Goal: Task Accomplishment & Management: Complete application form

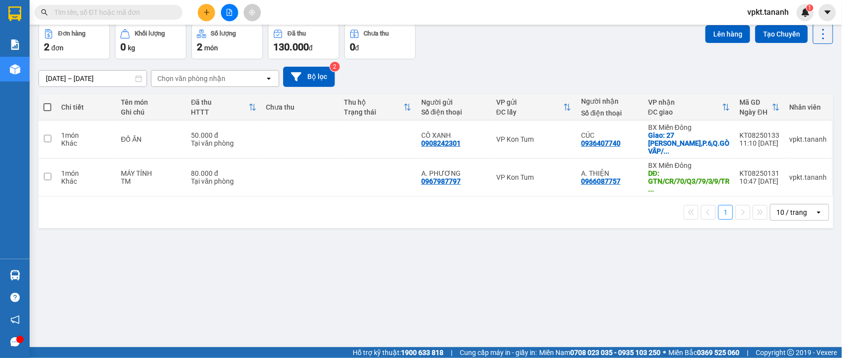
scroll to position [45, 0]
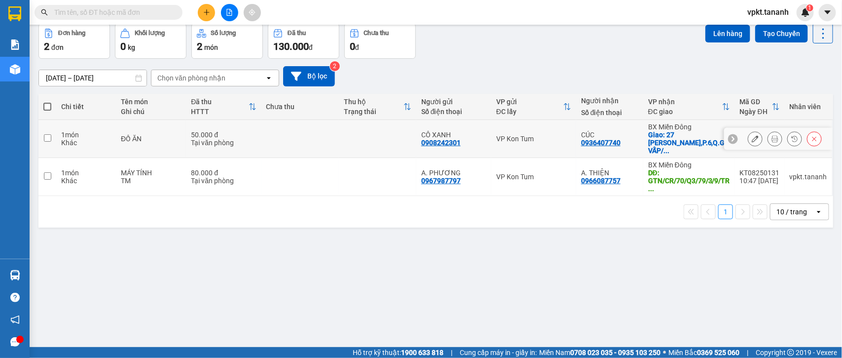
click at [44, 136] on input "checkbox" at bounding box center [47, 137] width 7 height 7
click at [48, 134] on input "checkbox" at bounding box center [47, 137] width 7 height 7
checkbox input "true"
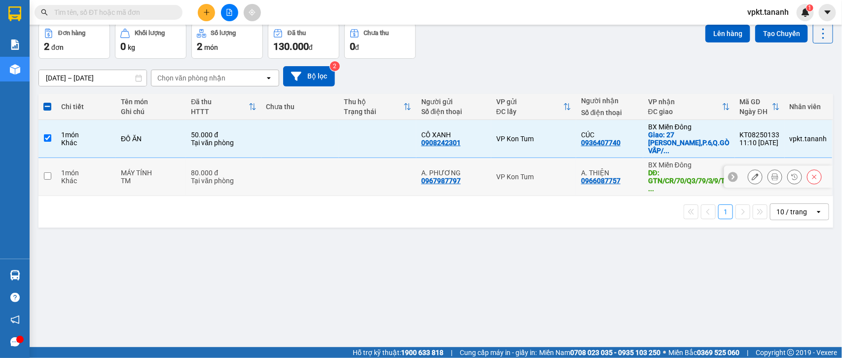
click at [47, 172] on input "checkbox" at bounding box center [47, 175] width 7 height 7
checkbox input "true"
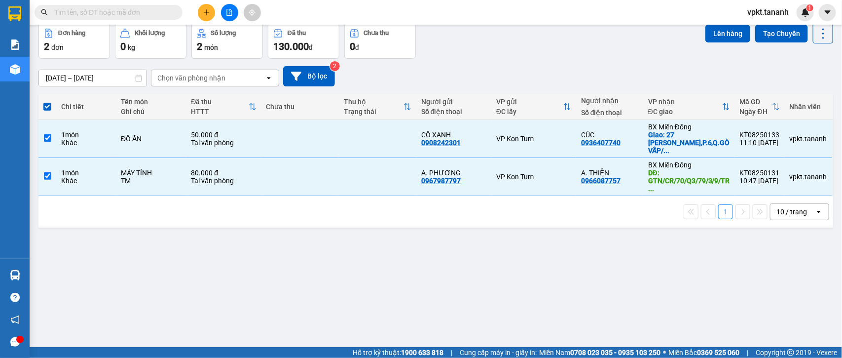
scroll to position [0, 0]
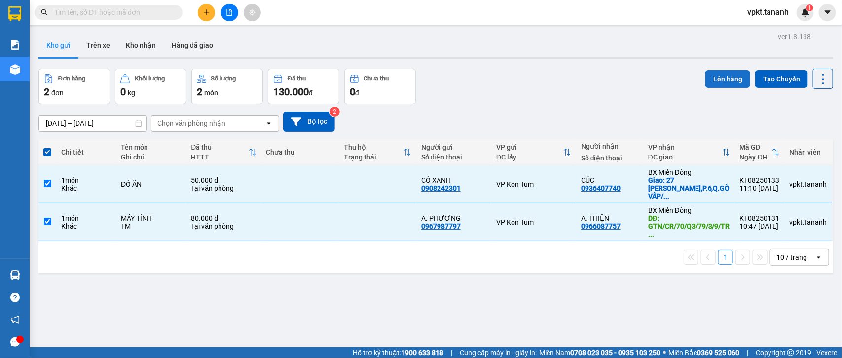
click at [723, 80] on button "Lên hàng" at bounding box center [727, 79] width 45 height 18
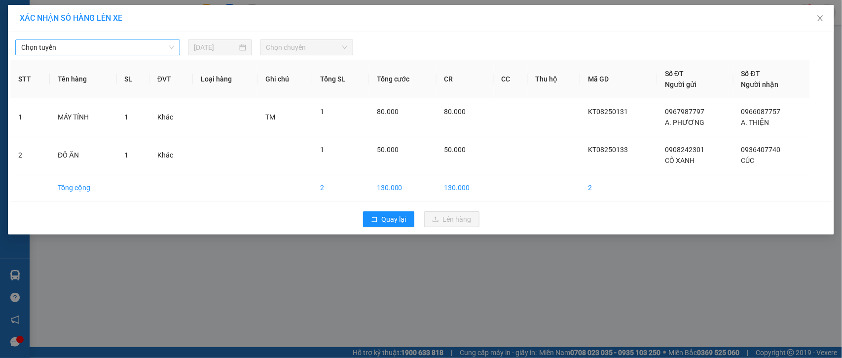
click at [166, 50] on span "Chọn tuyến" at bounding box center [97, 47] width 153 height 15
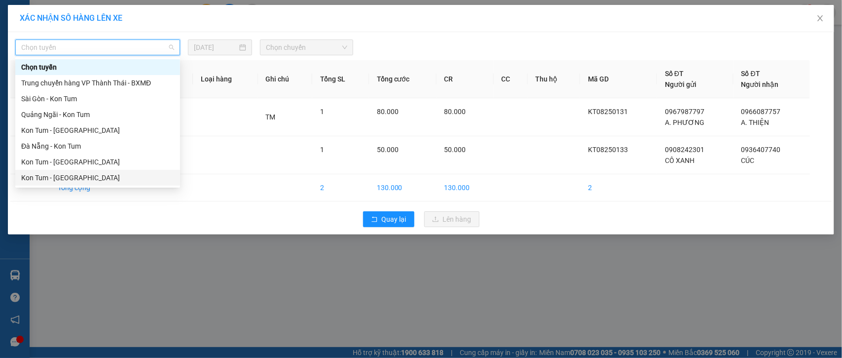
click at [76, 175] on div "Kon Tum - Sài Gòn" at bounding box center [97, 177] width 153 height 11
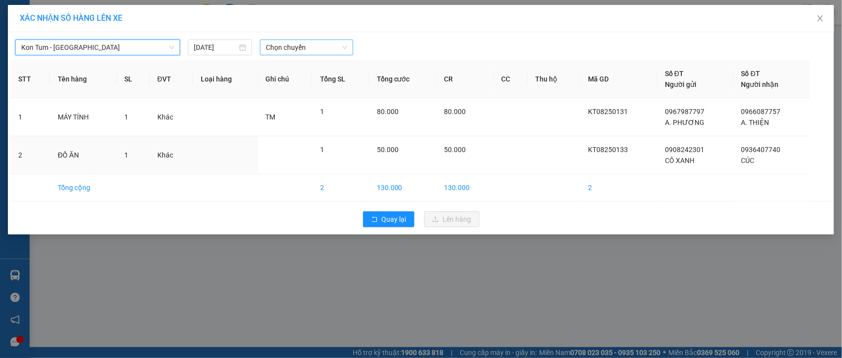
click at [297, 47] on span "Chọn chuyến" at bounding box center [306, 47] width 81 height 15
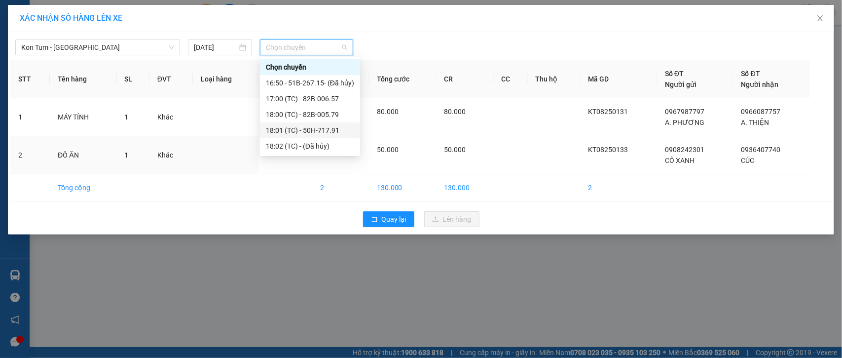
click at [322, 133] on div "18:01 (TC) - 50H-717.91" at bounding box center [310, 130] width 88 height 11
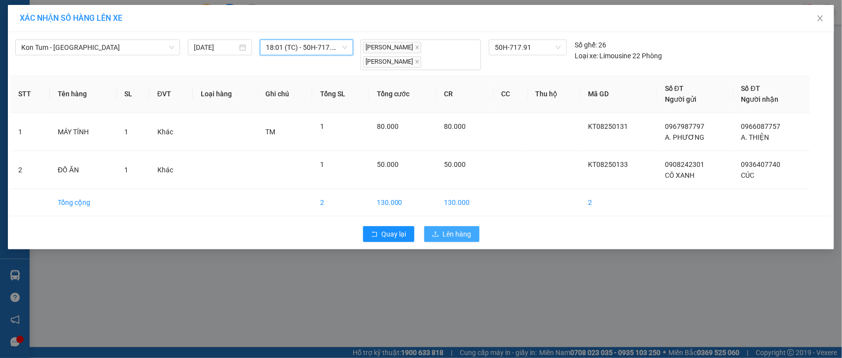
click at [446, 238] on span "Lên hàng" at bounding box center [457, 233] width 29 height 11
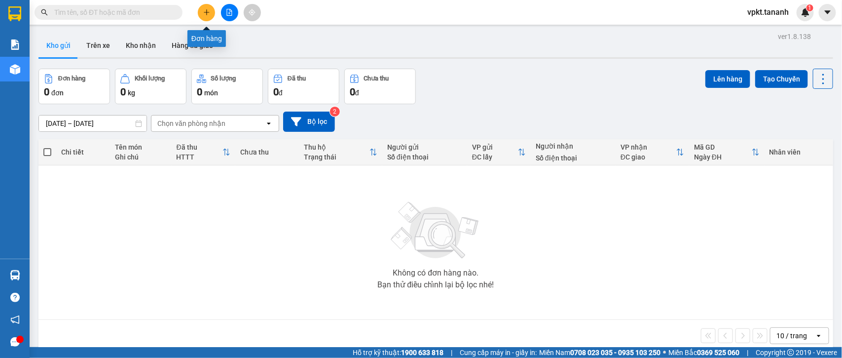
click at [204, 16] on button at bounding box center [206, 12] width 17 height 17
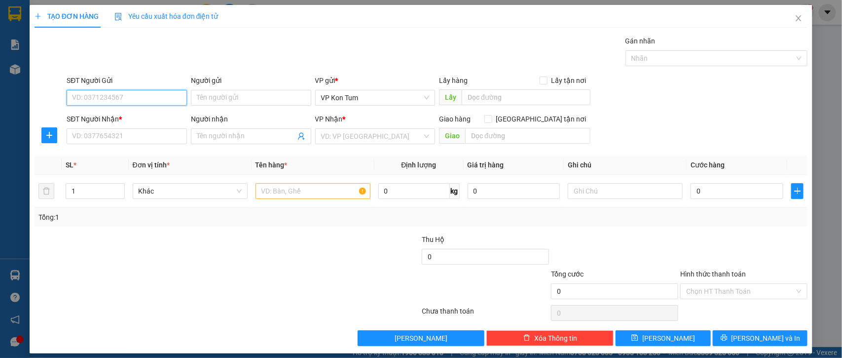
click at [141, 97] on input "SĐT Người Gửi" at bounding box center [127, 98] width 120 height 16
click at [217, 99] on input "Người gửi" at bounding box center [251, 98] width 120 height 16
click at [162, 99] on input "SĐT Người Gửi" at bounding box center [127, 98] width 120 height 16
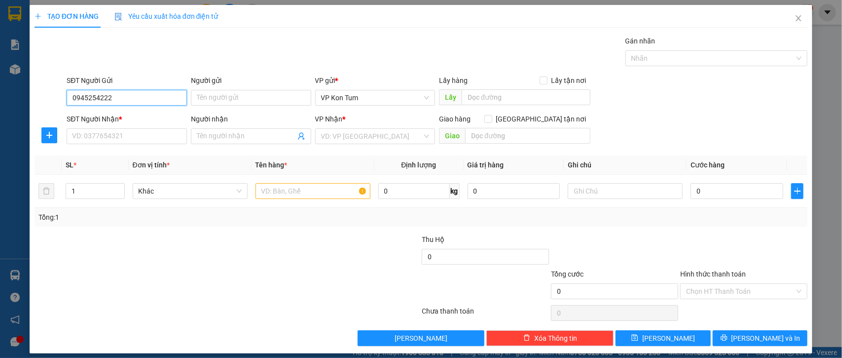
type input "0945254222"
click at [164, 117] on div "0945254222 - NHA KHOA HẠNH PHÚC" at bounding box center [131, 117] width 119 height 11
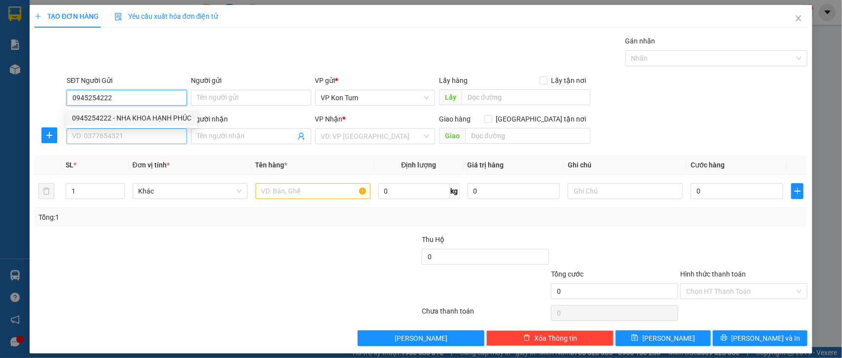
type input "NHA KHOA HẠNH PHÚC"
type input "0913129199"
type input "LAB NGUYỄN LONG"
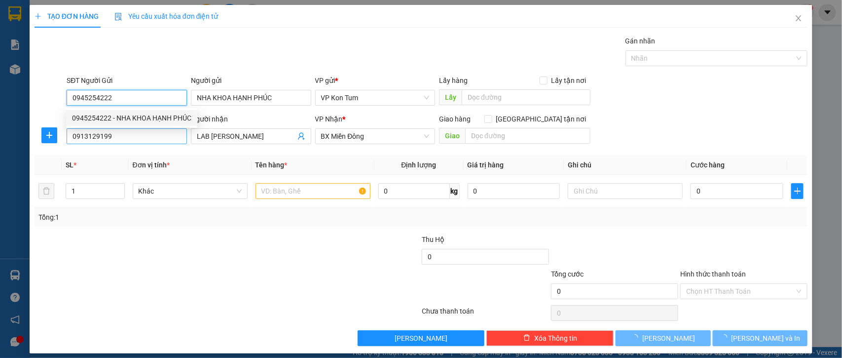
type input "40.000"
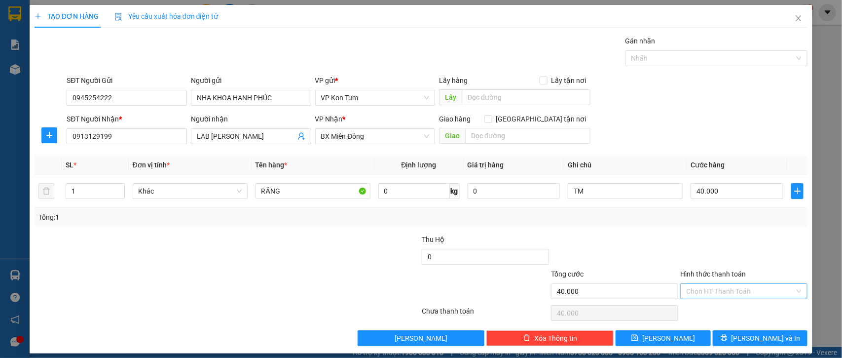
click at [733, 291] on input "Hình thức thanh toán" at bounding box center [740, 291] width 108 height 15
click at [720, 226] on div "Tại văn phòng" at bounding box center [735, 224] width 114 height 11
type input "0"
click at [770, 341] on button "[PERSON_NAME] và In" at bounding box center [760, 338] width 95 height 16
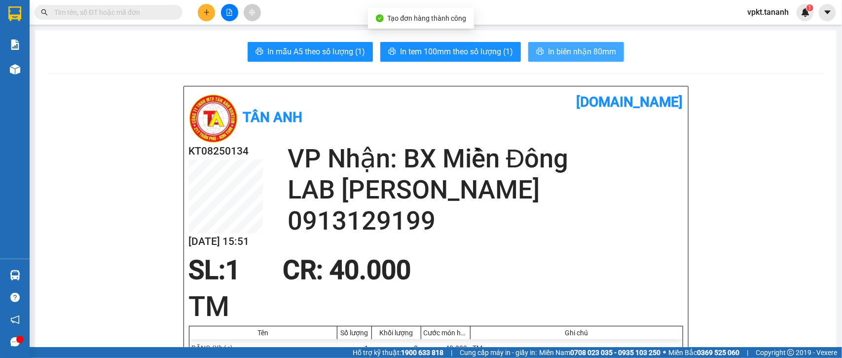
click at [577, 50] on span "In biên nhận 80mm" at bounding box center [582, 51] width 68 height 12
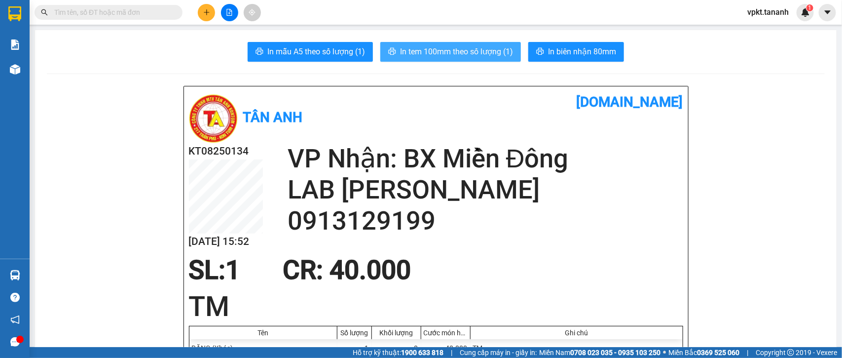
click at [477, 48] on span "In tem 100mm theo số lượng (1)" at bounding box center [456, 51] width 113 height 12
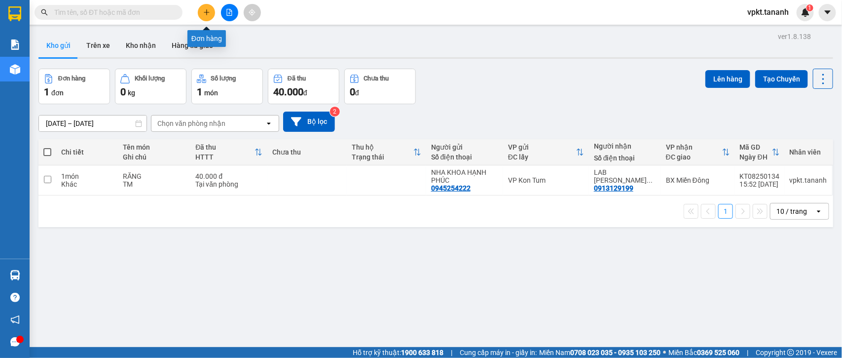
click at [202, 5] on button at bounding box center [206, 12] width 17 height 17
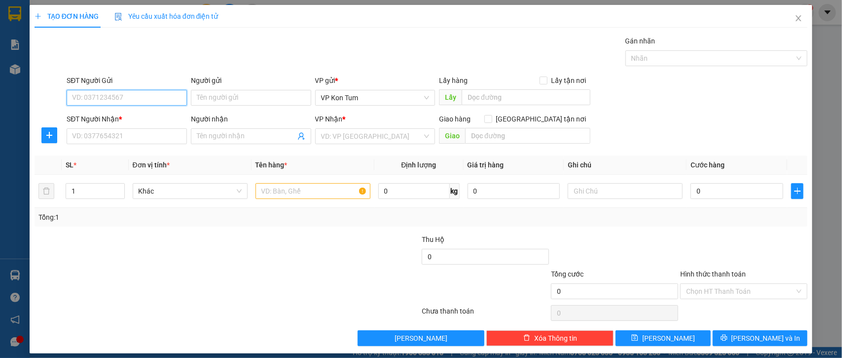
click at [127, 98] on input "SĐT Người Gửi" at bounding box center [127, 98] width 120 height 16
type input "0903541479"
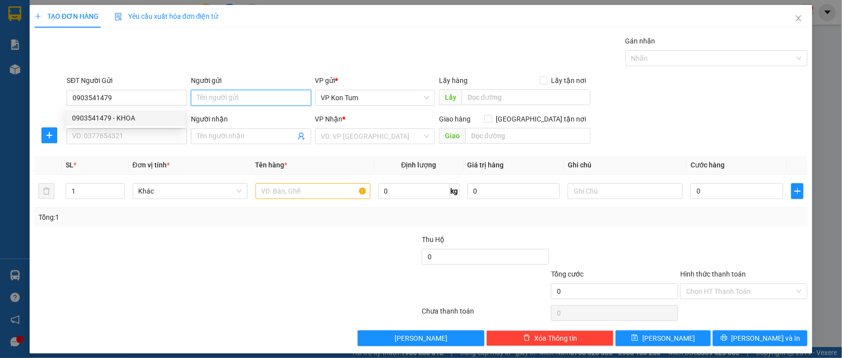
click at [226, 92] on input "Người gửi" at bounding box center [251, 98] width 120 height 16
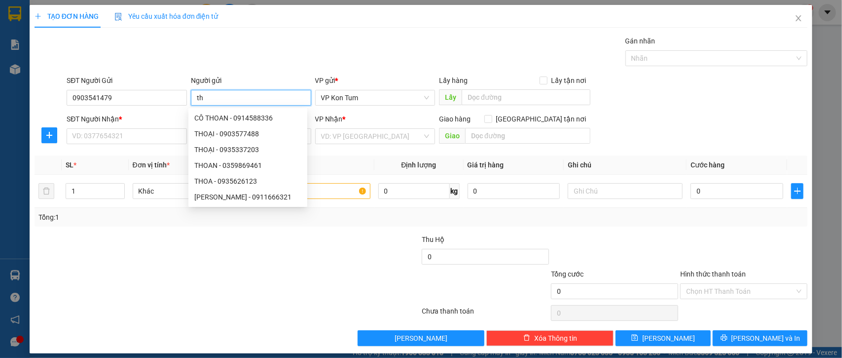
type input "t"
type input "THOA"
click at [146, 137] on input "SĐT Người Nhận *" at bounding box center [127, 136] width 120 height 16
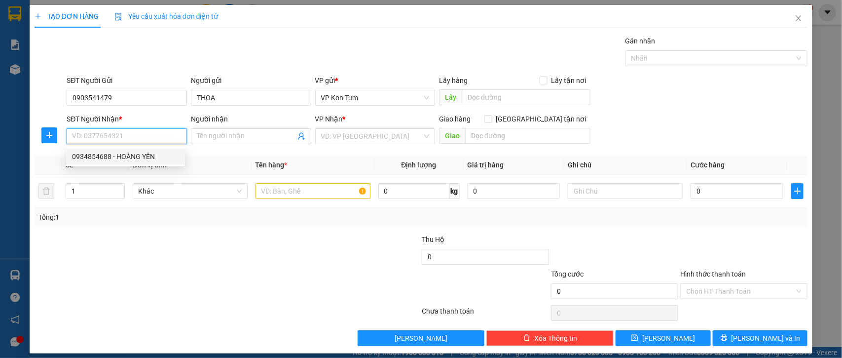
click at [129, 153] on div "0934854688 - HOÀNG YẾN" at bounding box center [125, 156] width 107 height 11
type input "0934854688"
type input "HOÀNG YẾN"
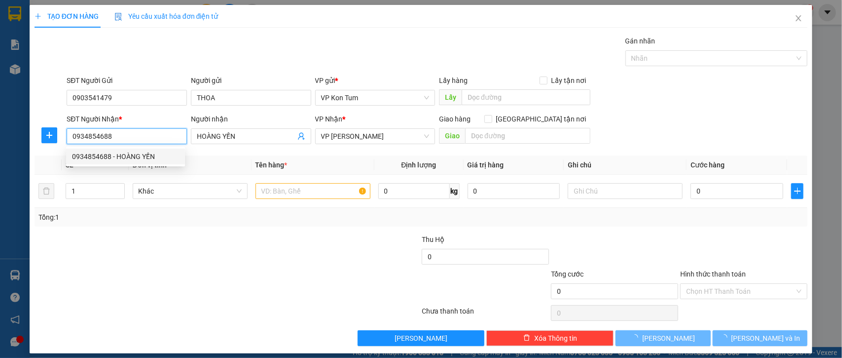
type input "60.000"
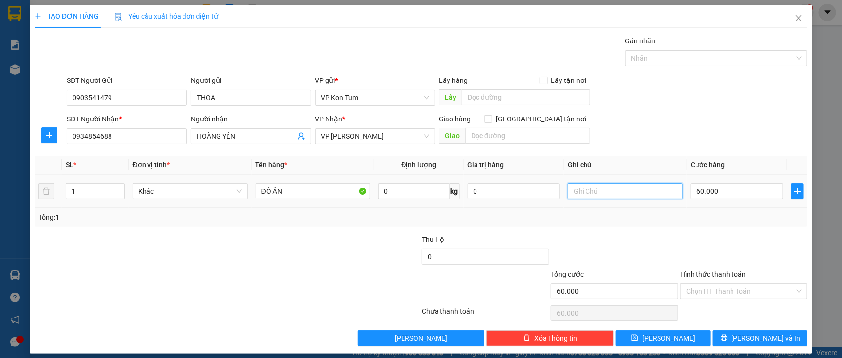
click at [602, 193] on input "text" at bounding box center [625, 191] width 115 height 16
type input "TM"
click at [746, 191] on input "60.000" at bounding box center [736, 191] width 93 height 16
type input "7"
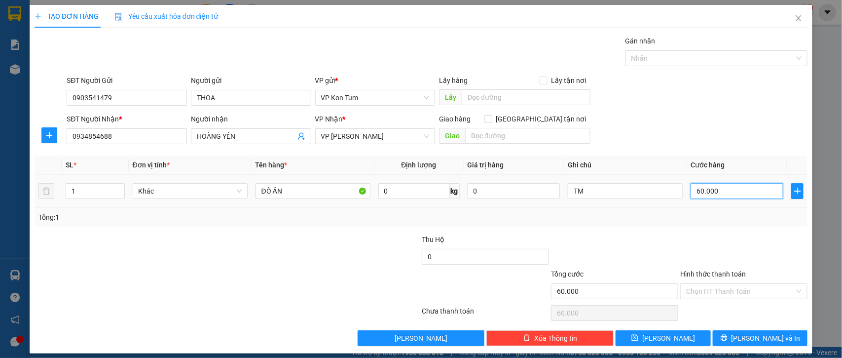
type input "7"
type input "70"
type input "700"
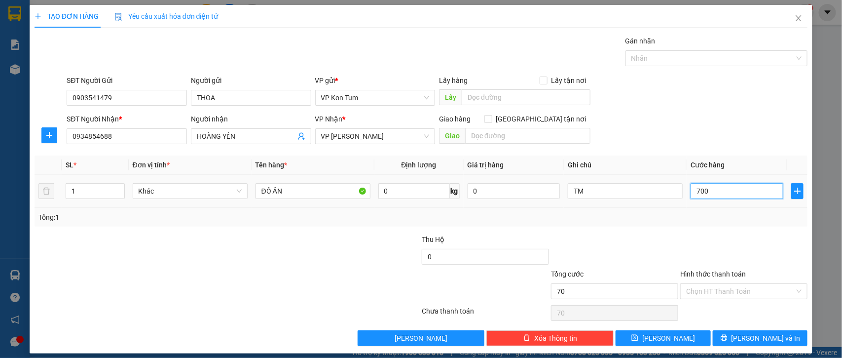
type input "700"
type input "7.000"
type input "70.000"
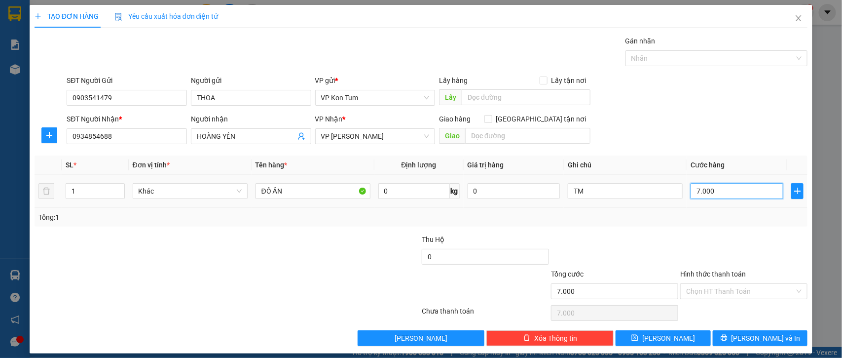
type input "70.000"
click at [686, 287] on input "Hình thức thanh toán" at bounding box center [740, 291] width 108 height 15
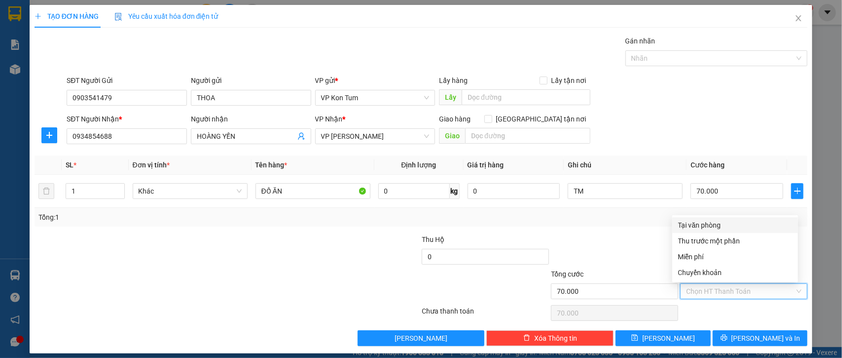
click at [693, 222] on div "Tại văn phòng" at bounding box center [735, 224] width 114 height 11
type input "0"
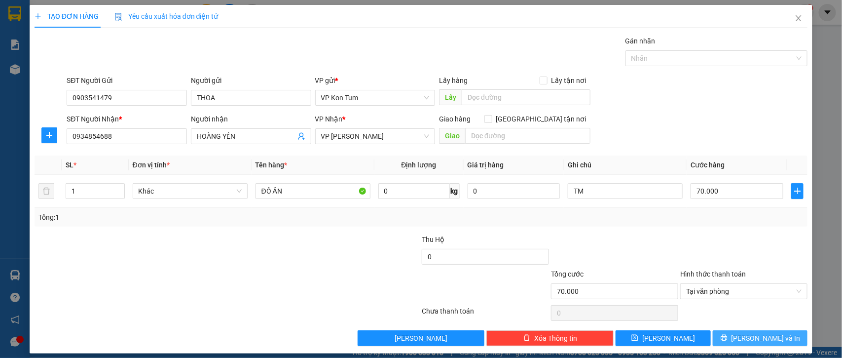
click at [745, 341] on span "[PERSON_NAME] và In" at bounding box center [765, 337] width 69 height 11
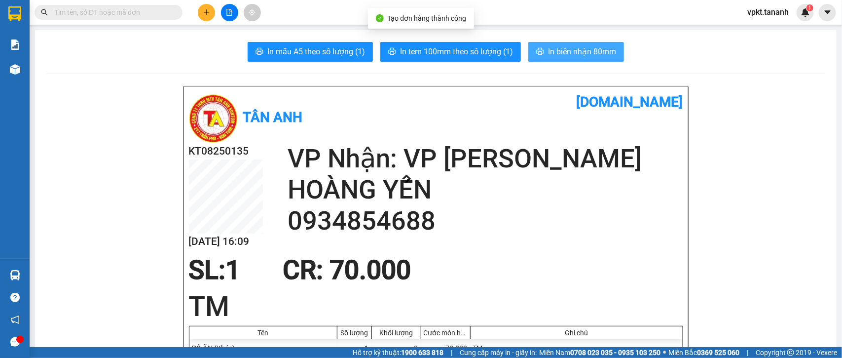
click at [561, 53] on span "In biên nhận 80mm" at bounding box center [582, 51] width 68 height 12
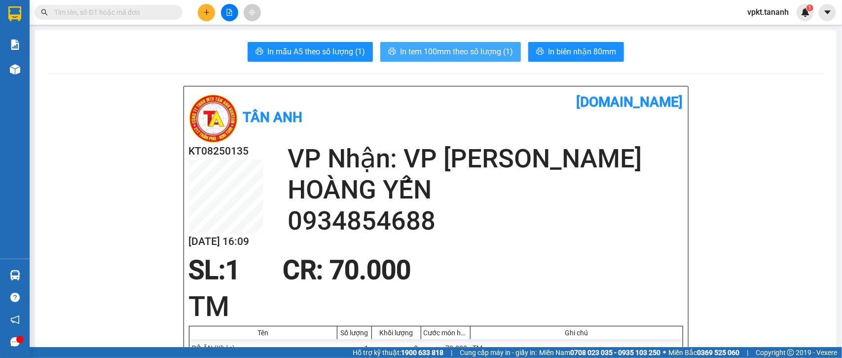
click at [474, 52] on span "In tem 100mm theo số lượng (1)" at bounding box center [456, 51] width 113 height 12
click at [418, 52] on span "In tem 100mm theo số lượng (1)" at bounding box center [456, 51] width 113 height 12
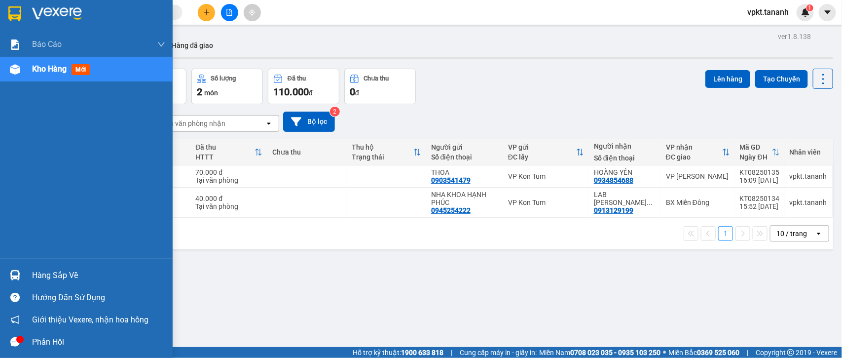
click at [63, 13] on img at bounding box center [57, 13] width 50 height 15
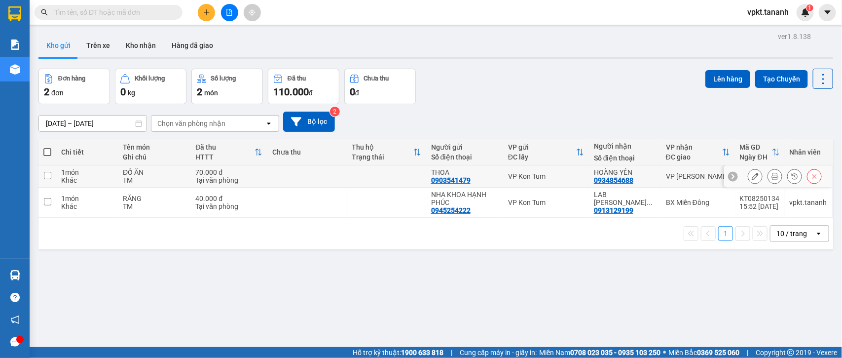
click at [48, 174] on input "checkbox" at bounding box center [47, 175] width 7 height 7
checkbox input "true"
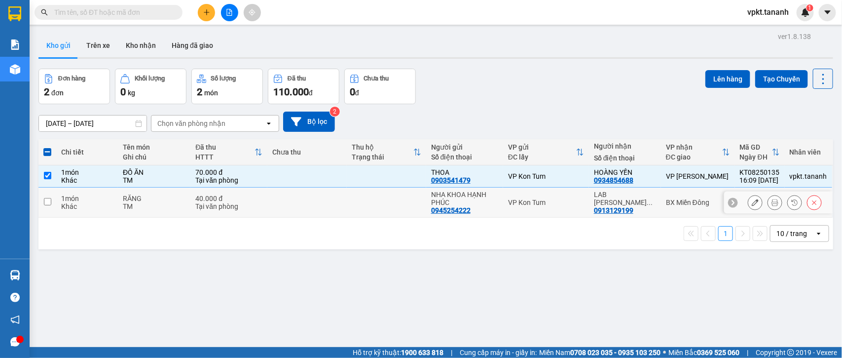
click at [47, 195] on td at bounding box center [47, 202] width 18 height 30
checkbox input "true"
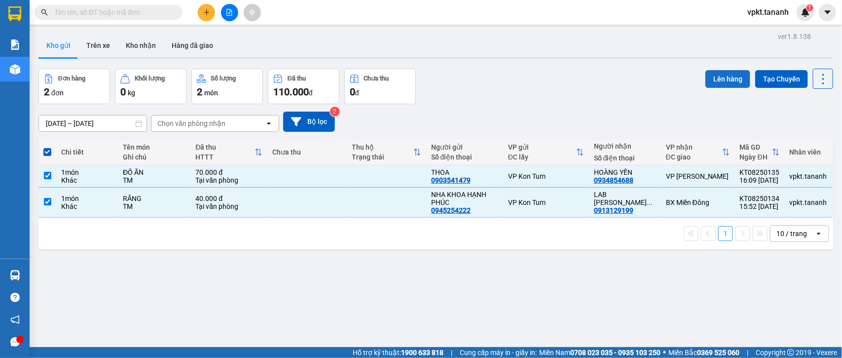
click at [719, 75] on button "Lên hàng" at bounding box center [727, 79] width 45 height 18
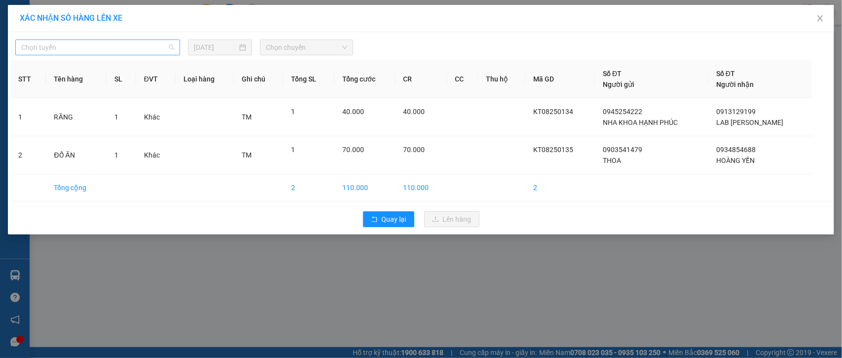
click at [171, 47] on span "Chọn tuyến" at bounding box center [97, 47] width 153 height 15
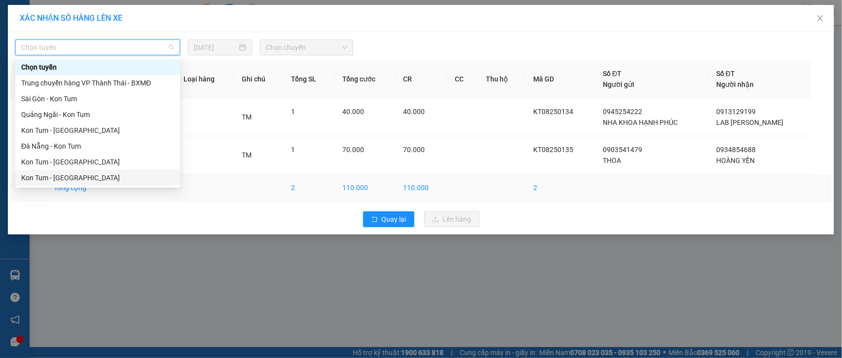
click at [94, 178] on div "Kon Tum - Sài Gòn" at bounding box center [97, 177] width 153 height 11
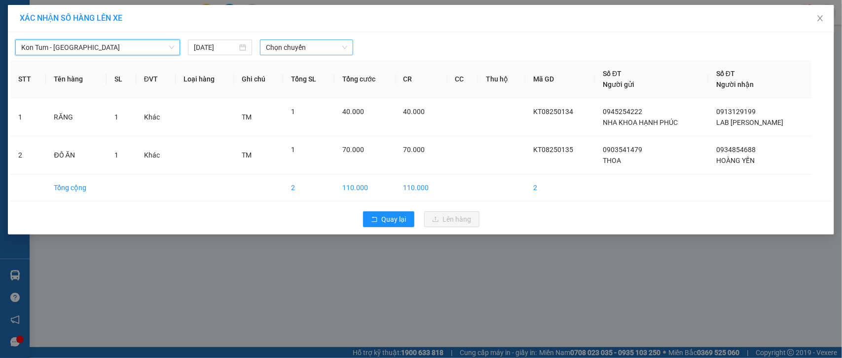
click at [297, 50] on span "Chọn chuyến" at bounding box center [306, 47] width 81 height 15
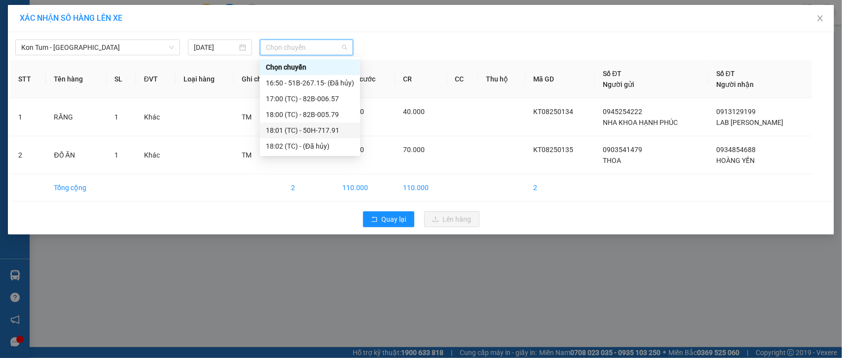
click at [304, 126] on div "18:01 (TC) - 50H-717.91" at bounding box center [310, 130] width 88 height 11
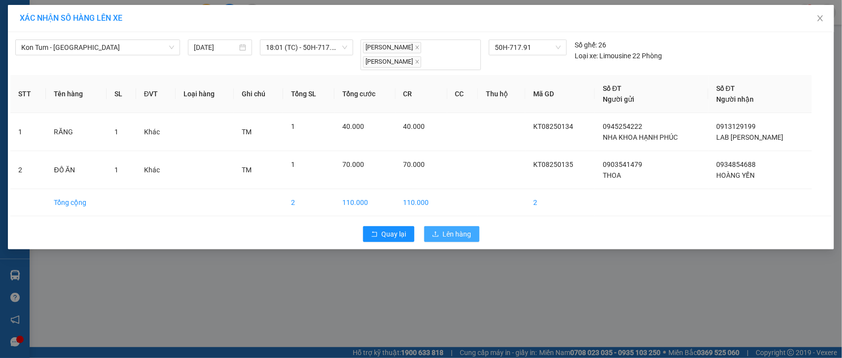
click at [445, 236] on span "Lên hàng" at bounding box center [457, 233] width 29 height 11
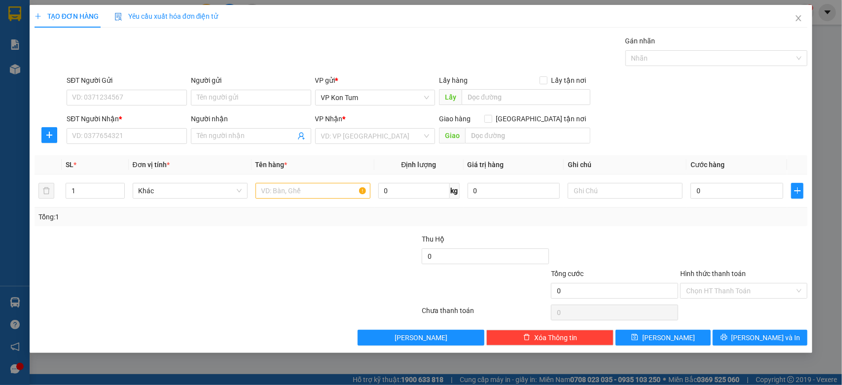
click at [18, 16] on div "TẠO ĐƠN HÀNG Yêu cầu xuất hóa đơn điện tử Transit Pickup Surcharge Ids Transit …" at bounding box center [421, 192] width 842 height 385
click at [18, 15] on div "TẠO ĐƠN HÀNG Yêu cầu xuất hóa đơn điện tử Transit Pickup Surcharge Ids Transit …" at bounding box center [421, 192] width 842 height 385
click at [19, 13] on div "TẠO ĐƠN HÀNG Yêu cầu xuất hóa đơn điện tử Transit Pickup Surcharge Ids Transit …" at bounding box center [421, 192] width 842 height 385
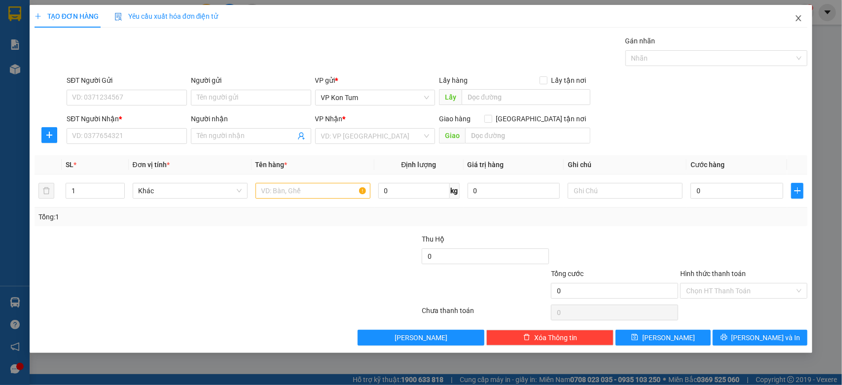
click at [796, 21] on icon "close" at bounding box center [798, 18] width 8 height 8
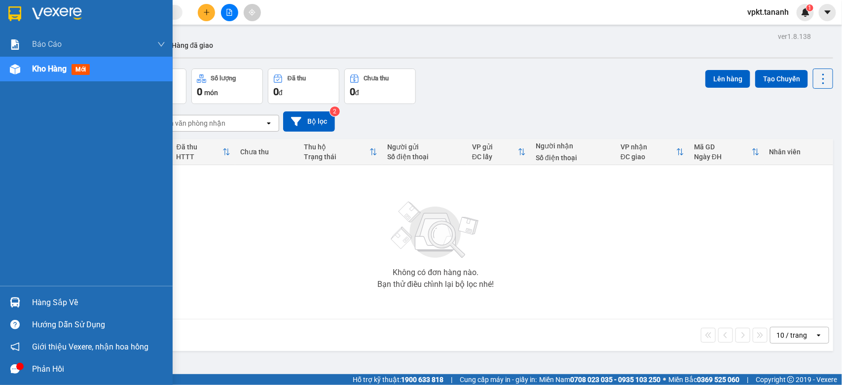
click at [44, 10] on img at bounding box center [57, 13] width 50 height 15
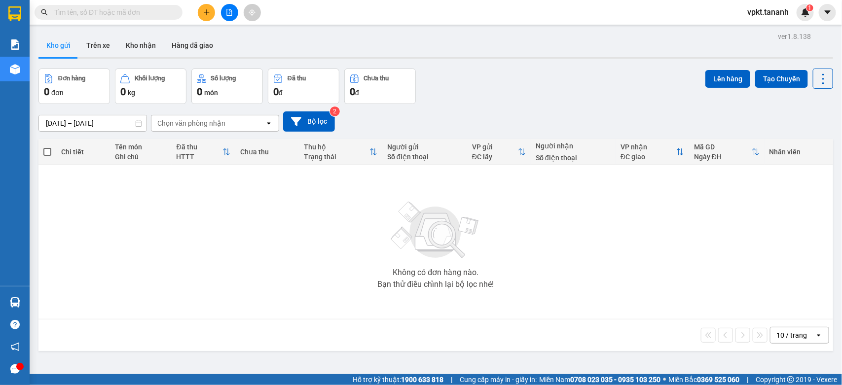
click at [202, 13] on button at bounding box center [206, 12] width 17 height 17
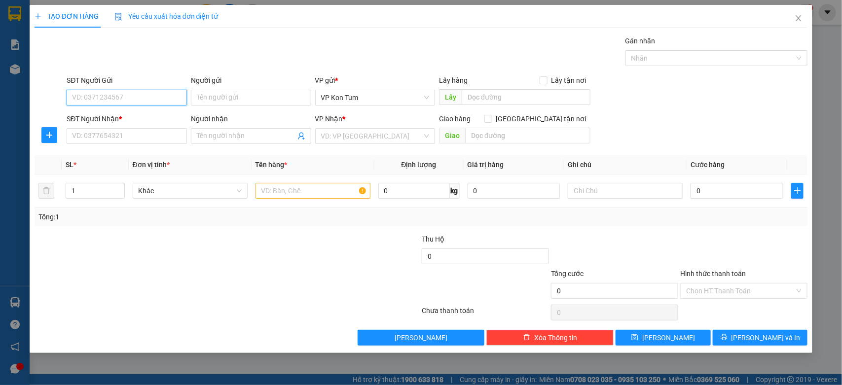
click at [137, 98] on input "SĐT Người Gửi" at bounding box center [127, 98] width 120 height 16
type input "0963141057"
click at [240, 102] on input "Người gửi" at bounding box center [251, 98] width 120 height 16
type input "C. THỊNH"
click at [143, 139] on input "SĐT Người Nhận *" at bounding box center [127, 136] width 120 height 16
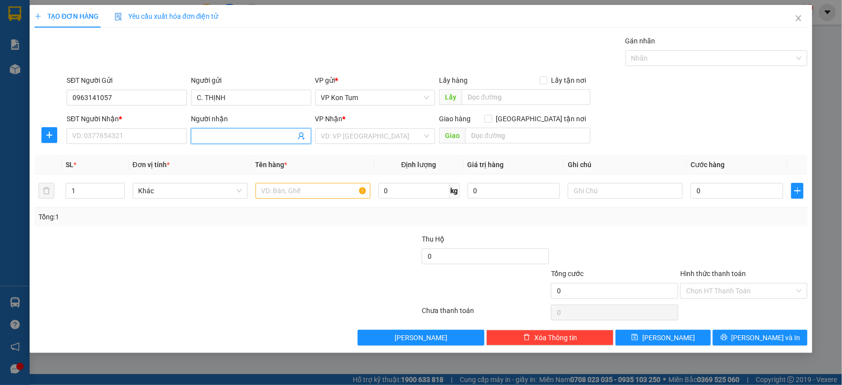
click at [210, 138] on input "Người nhận" at bounding box center [246, 136] width 99 height 11
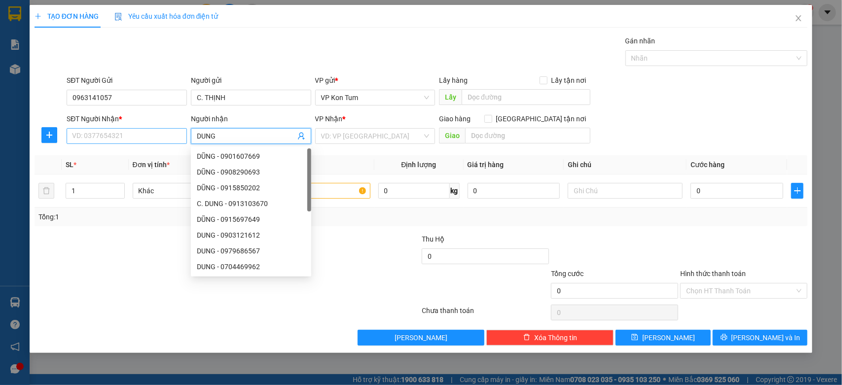
type input "DUNG"
click at [107, 139] on input "SĐT Người Nhận *" at bounding box center [127, 136] width 120 height 16
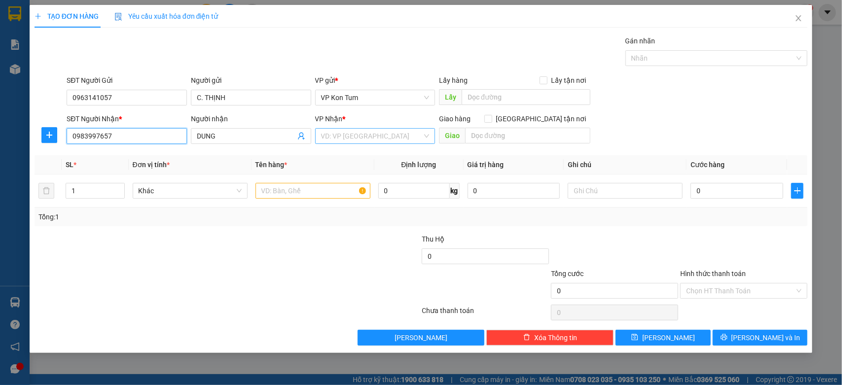
type input "0983997657"
click at [353, 142] on input "search" at bounding box center [372, 136] width 102 height 15
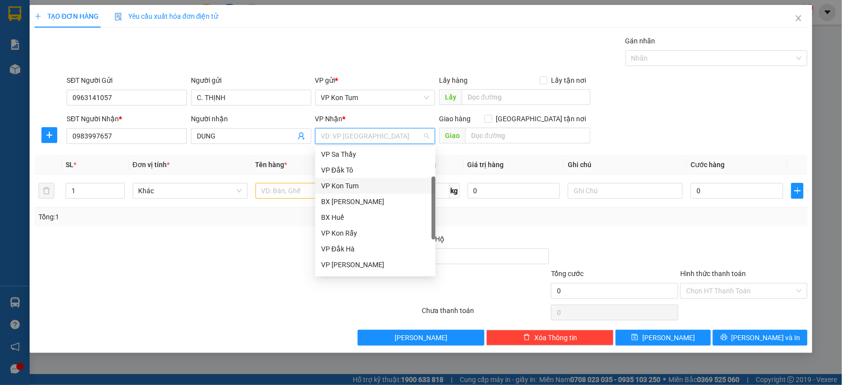
scroll to position [99, 0]
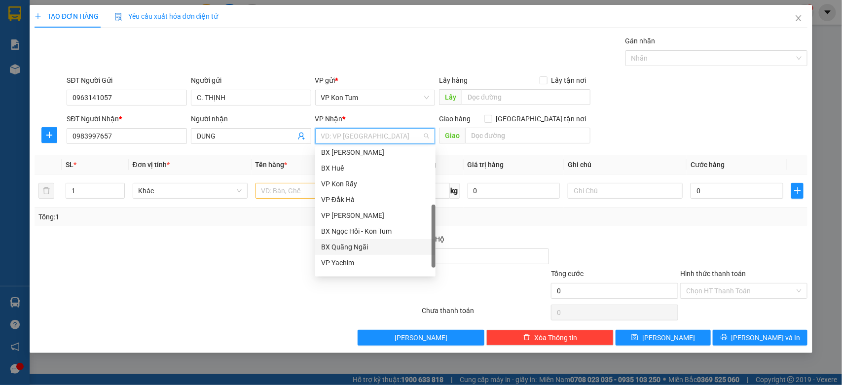
click at [365, 253] on div "BX Quãng Ngãi" at bounding box center [375, 247] width 120 height 16
click at [365, 253] on div at bounding box center [356, 251] width 129 height 35
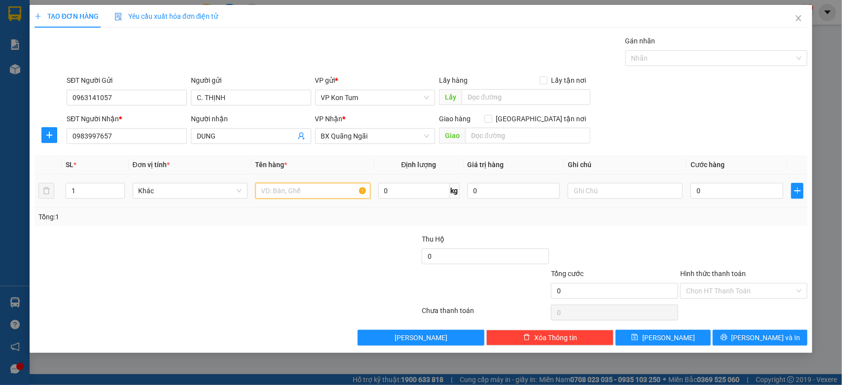
click at [296, 197] on input "text" at bounding box center [312, 191] width 115 height 16
click at [172, 197] on span "Khác" at bounding box center [190, 190] width 103 height 15
type input "SẦU RIÊNG"
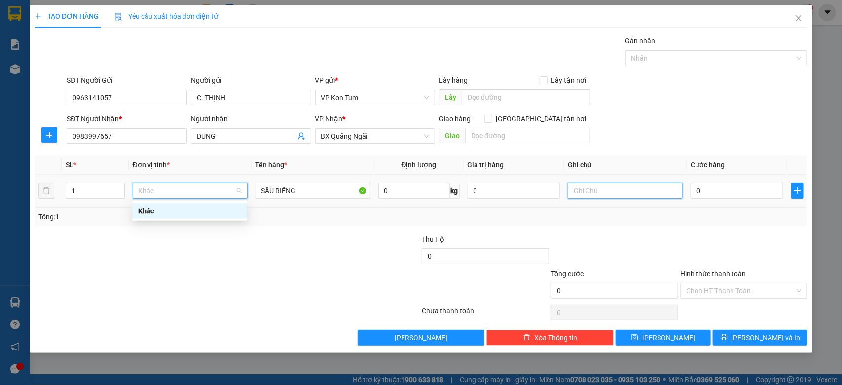
click at [600, 191] on input "text" at bounding box center [625, 191] width 115 height 16
type input "TM"
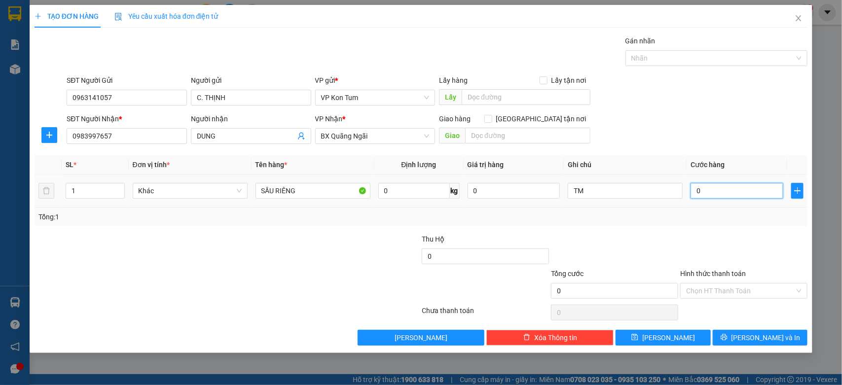
click at [738, 190] on input "0" at bounding box center [736, 191] width 93 height 16
type input "4"
type input "40"
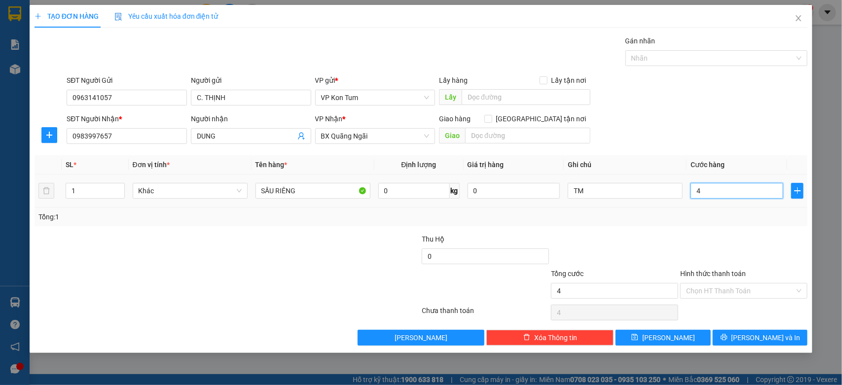
type input "40"
type input "400"
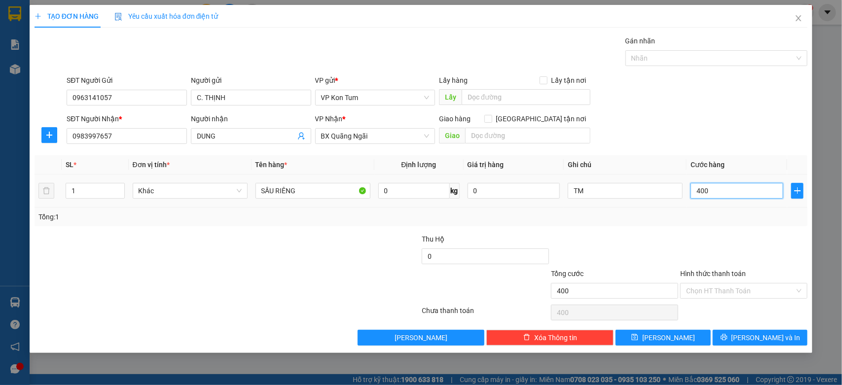
type input "4.000"
type input "40.000"
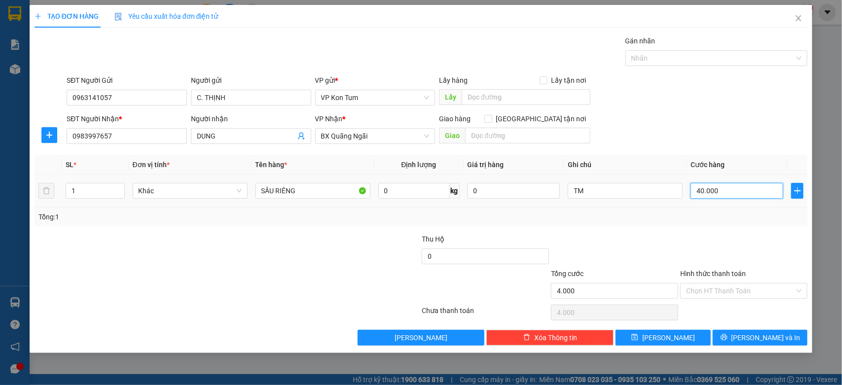
type input "40.000"
click at [748, 292] on input "Hình thức thanh toán" at bounding box center [740, 291] width 108 height 15
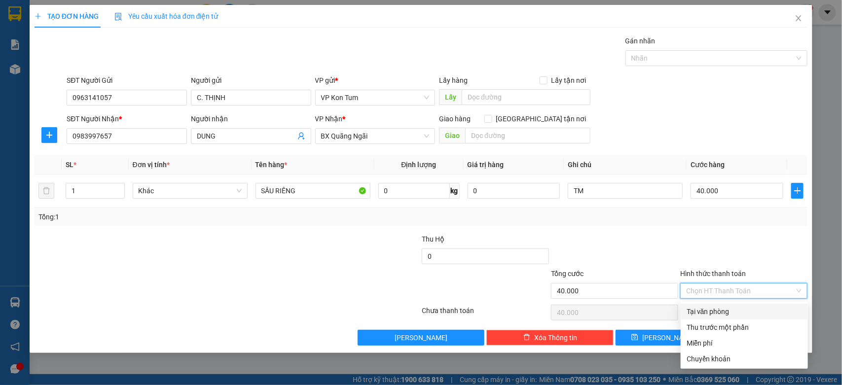
click at [700, 315] on div "Tại văn phòng" at bounding box center [743, 311] width 115 height 11
type input "0"
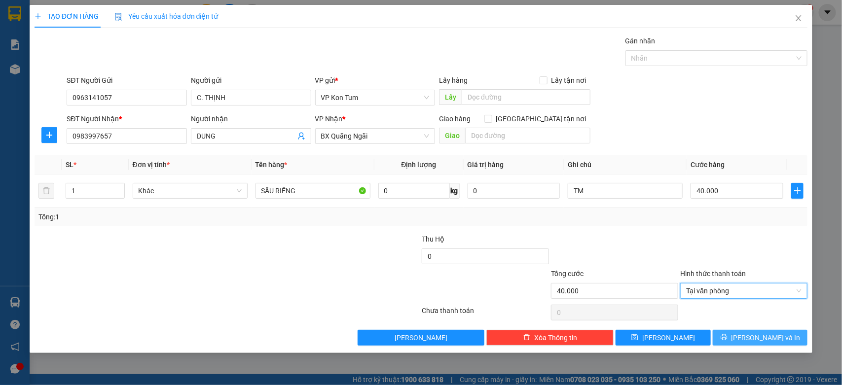
click at [760, 340] on span "[PERSON_NAME] và In" at bounding box center [765, 337] width 69 height 11
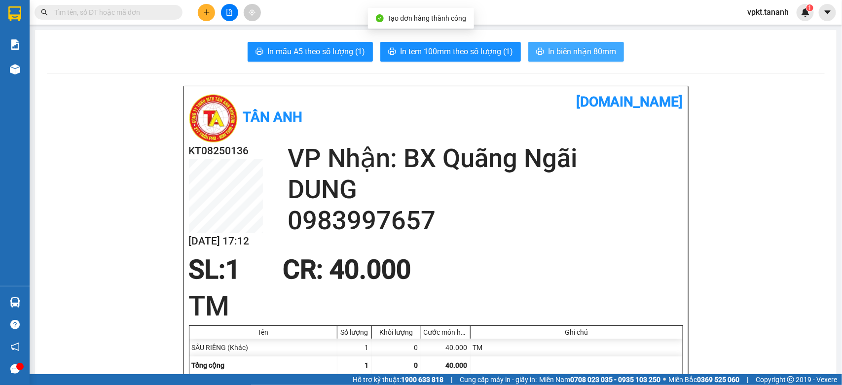
click at [552, 47] on span "In biên nhận 80mm" at bounding box center [582, 51] width 68 height 12
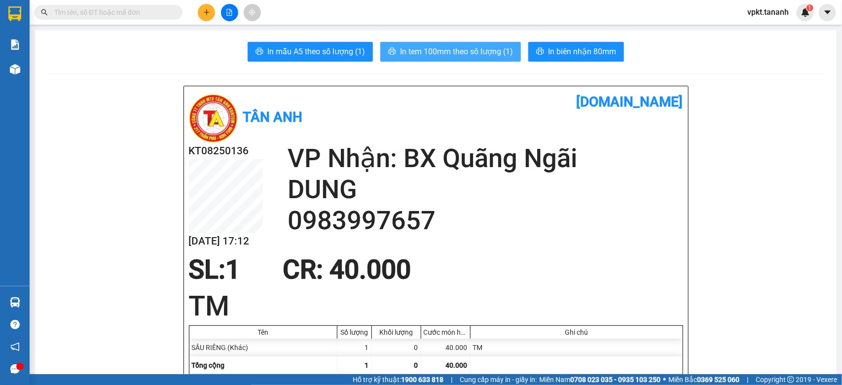
click at [480, 53] on span "In tem 100mm theo số lượng (1)" at bounding box center [456, 51] width 113 height 12
click at [417, 49] on span "In tem 100mm theo số lượng (1)" at bounding box center [456, 51] width 113 height 12
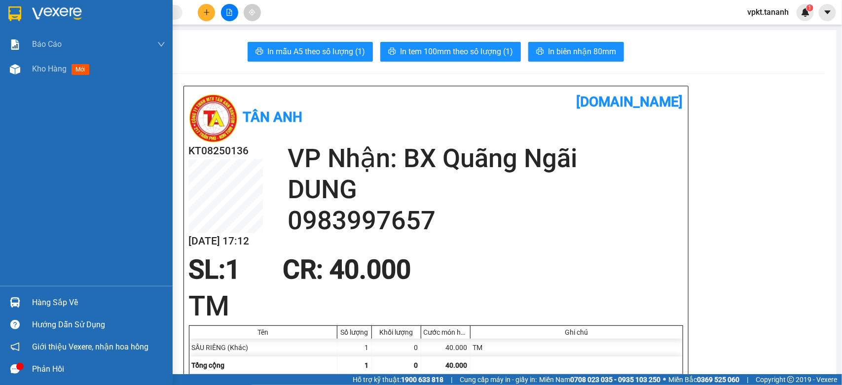
click at [26, 18] on div at bounding box center [86, 16] width 173 height 32
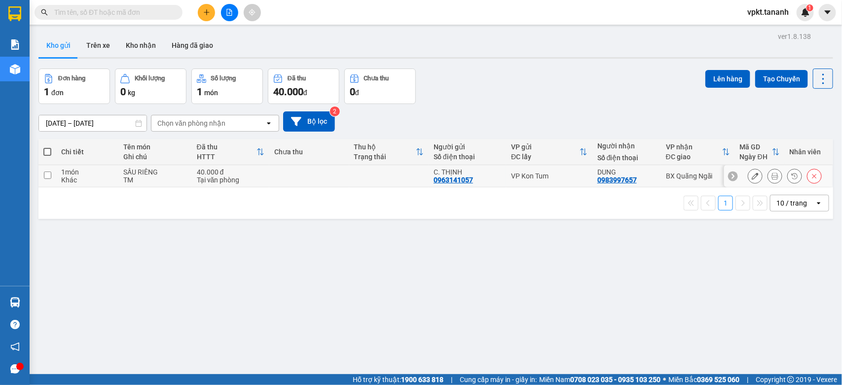
click at [46, 175] on input "checkbox" at bounding box center [47, 175] width 7 height 7
click at [46, 176] on input "checkbox" at bounding box center [47, 175] width 7 height 7
click at [46, 177] on input "checkbox" at bounding box center [47, 175] width 7 height 7
checkbox input "true"
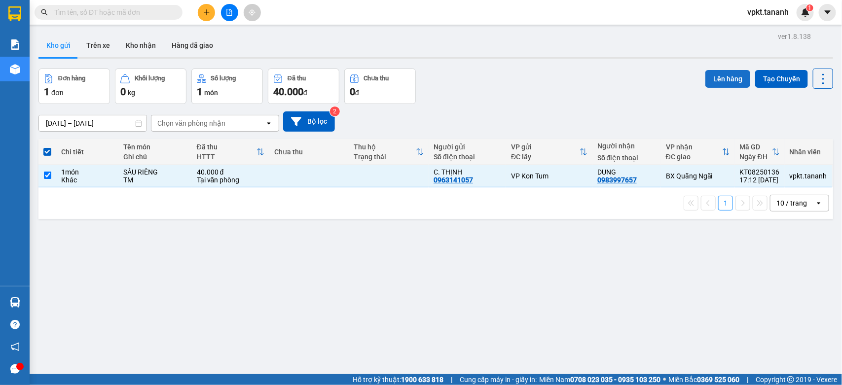
click at [718, 83] on button "Lên hàng" at bounding box center [727, 79] width 45 height 18
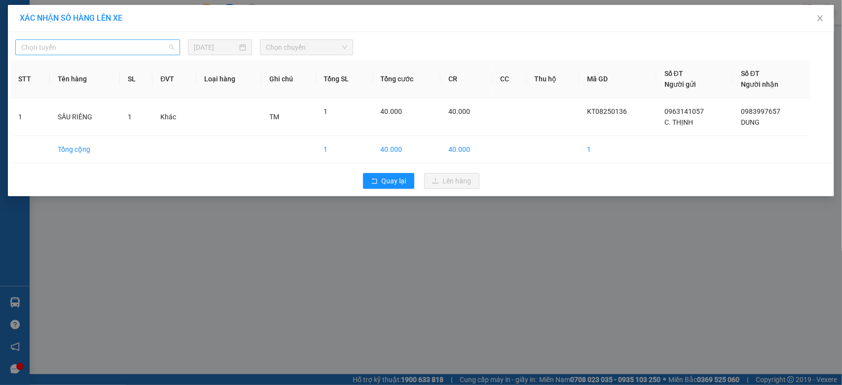
click at [108, 44] on span "Chọn tuyến" at bounding box center [97, 47] width 153 height 15
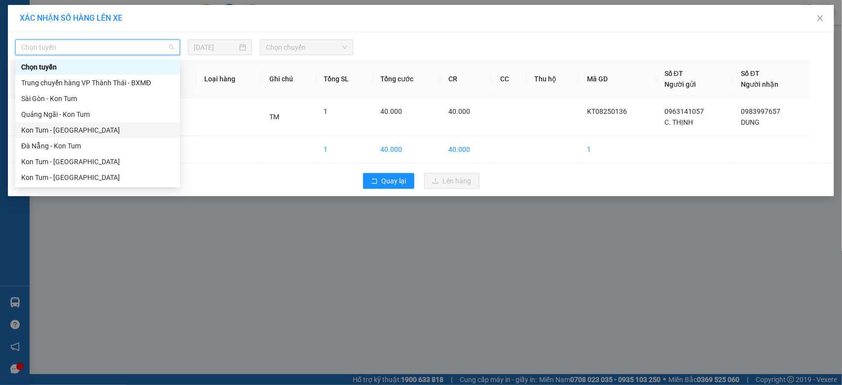
click at [87, 132] on div "Kon Tum - [GEOGRAPHIC_DATA]" at bounding box center [97, 130] width 153 height 11
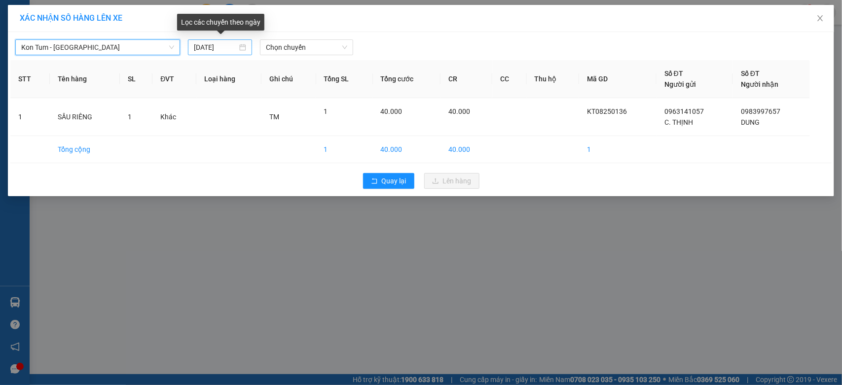
click at [242, 50] on div "[DATE]" at bounding box center [220, 47] width 52 height 11
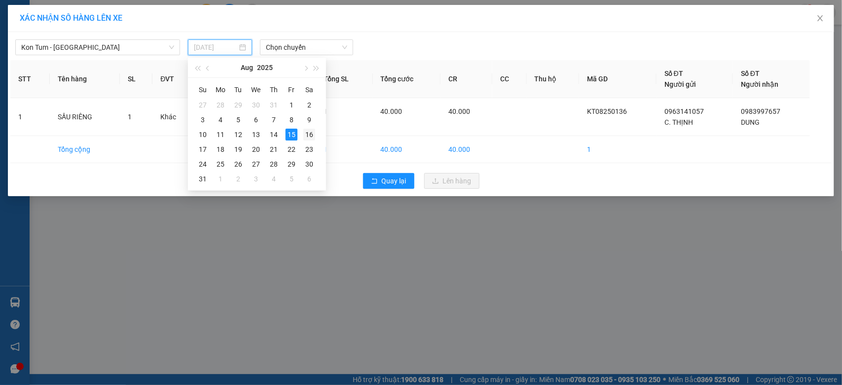
click at [310, 137] on div "16" at bounding box center [309, 135] width 12 height 12
click at [310, 137] on td at bounding box center [288, 149] width 55 height 27
type input "[DATE]"
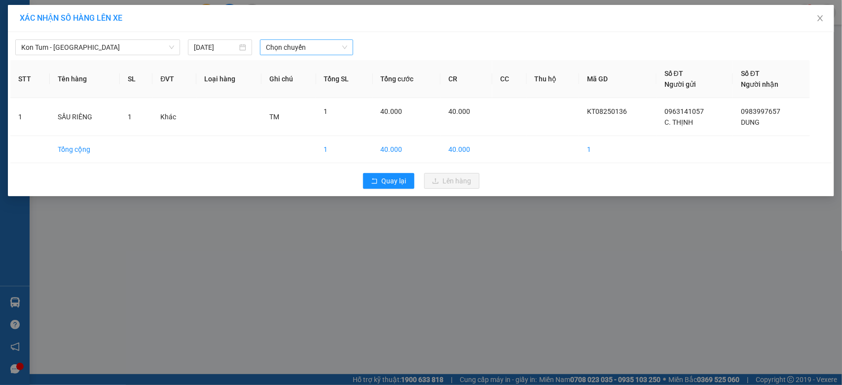
click at [314, 45] on span "Chọn chuyến" at bounding box center [306, 47] width 81 height 15
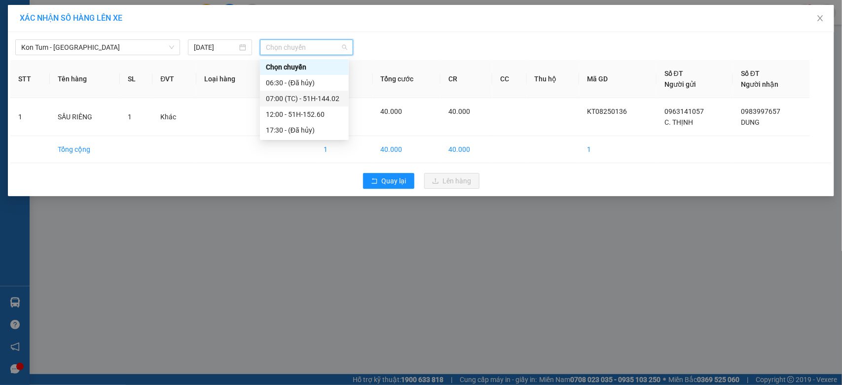
click at [318, 100] on div "07:00 (TC) - 51H-144.02" at bounding box center [304, 98] width 77 height 11
click at [318, 98] on th "Tổng SL" at bounding box center [344, 79] width 57 height 38
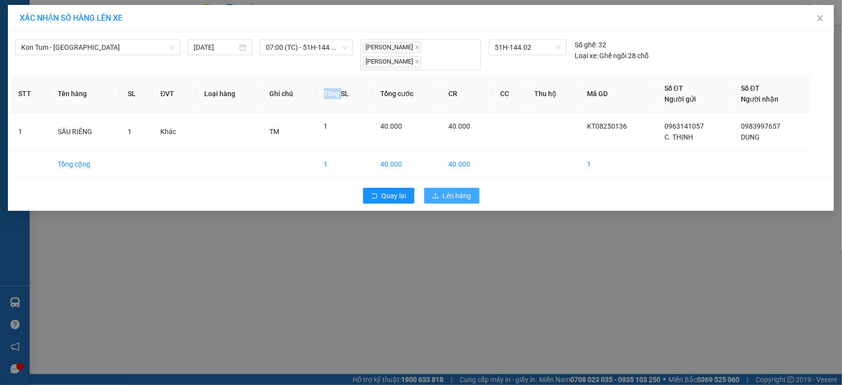
click at [452, 198] on span "Lên hàng" at bounding box center [457, 195] width 29 height 11
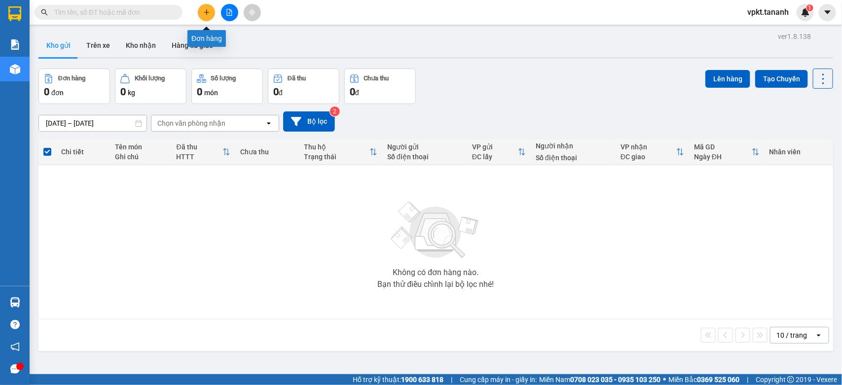
click at [206, 9] on icon "plus" at bounding box center [206, 12] width 7 height 7
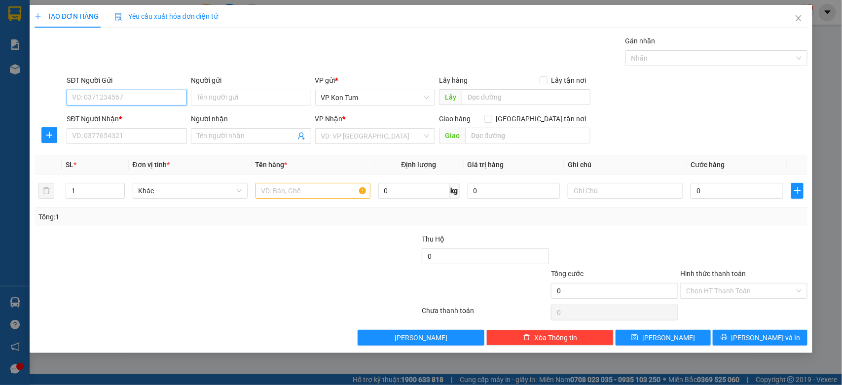
click at [102, 100] on input "SĐT Người Gửi" at bounding box center [127, 98] width 120 height 16
type input "0978400073"
click at [118, 118] on div "0978400073 - A. AN" at bounding box center [126, 117] width 108 height 11
type input "A. AN"
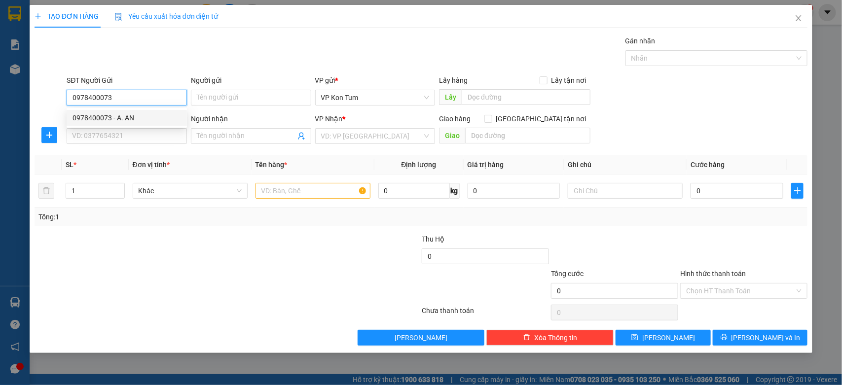
type input "0905565131"
type input "QUYÊN"
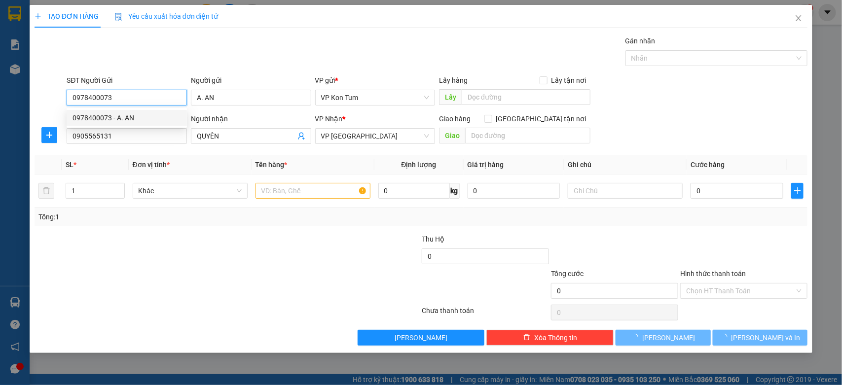
type input "30.000"
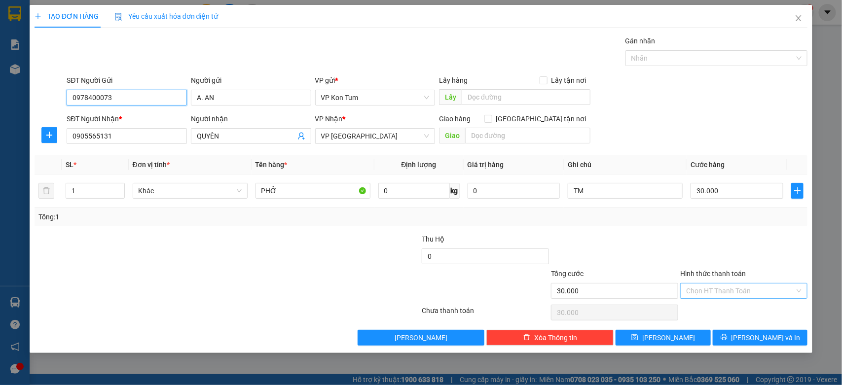
type input "0978400073"
click at [738, 295] on input "Hình thức thanh toán" at bounding box center [740, 291] width 108 height 15
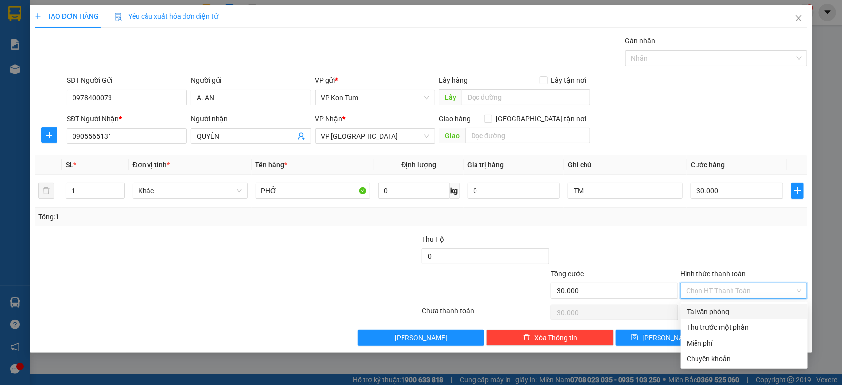
click at [696, 314] on div "Tại văn phòng" at bounding box center [743, 311] width 115 height 11
type input "0"
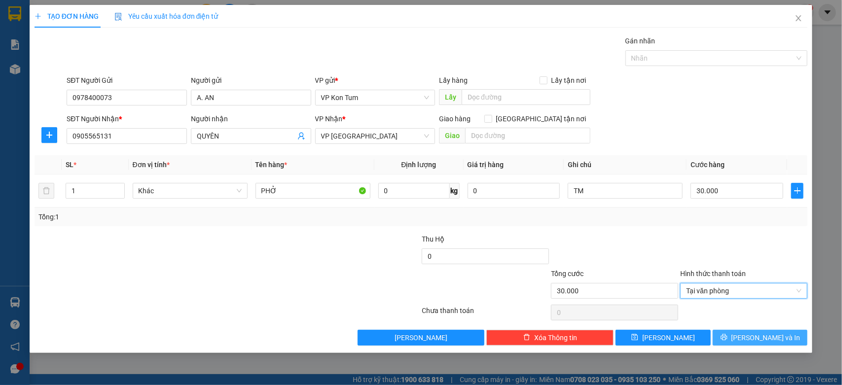
click at [787, 341] on button "[PERSON_NAME] và In" at bounding box center [760, 338] width 95 height 16
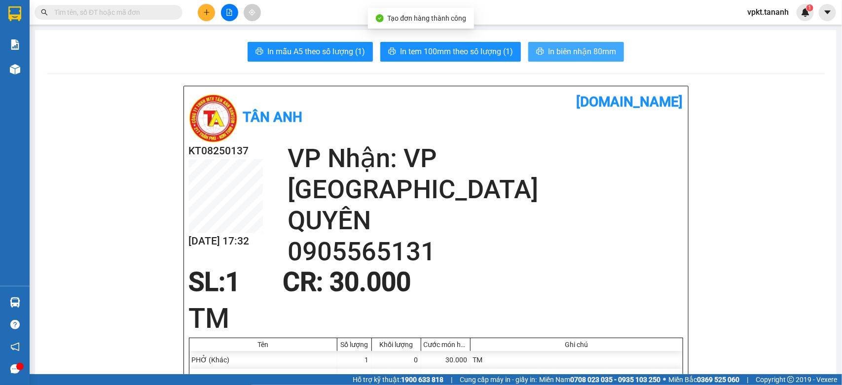
click at [565, 51] on span "In biên nhận 80mm" at bounding box center [582, 51] width 68 height 12
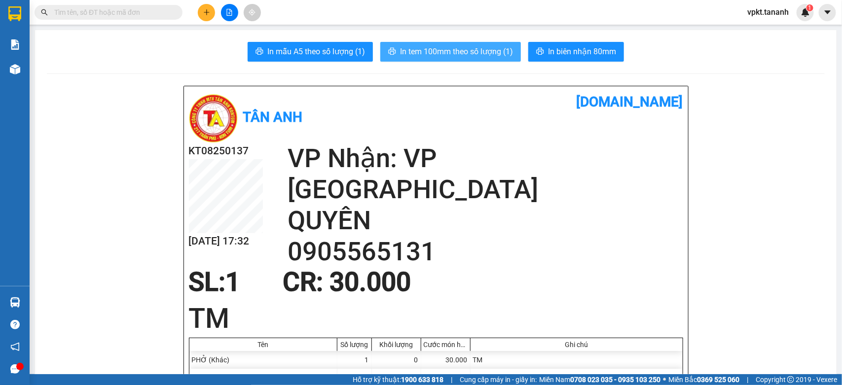
click at [473, 53] on span "In tem 100mm theo số lượng (1)" at bounding box center [456, 51] width 113 height 12
